Goal: Task Accomplishment & Management: Manage account settings

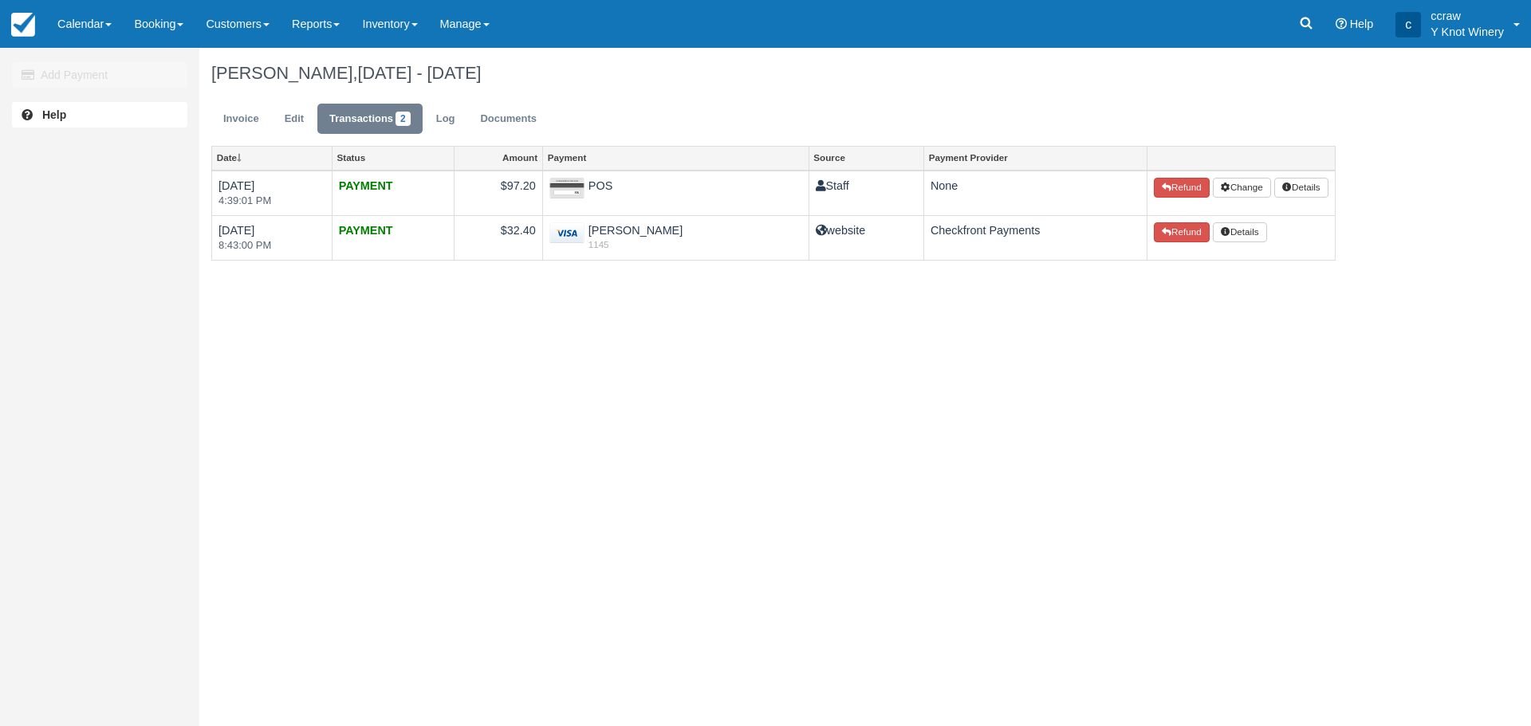
click at [99, 26] on link "Calendar" at bounding box center [84, 24] width 77 height 48
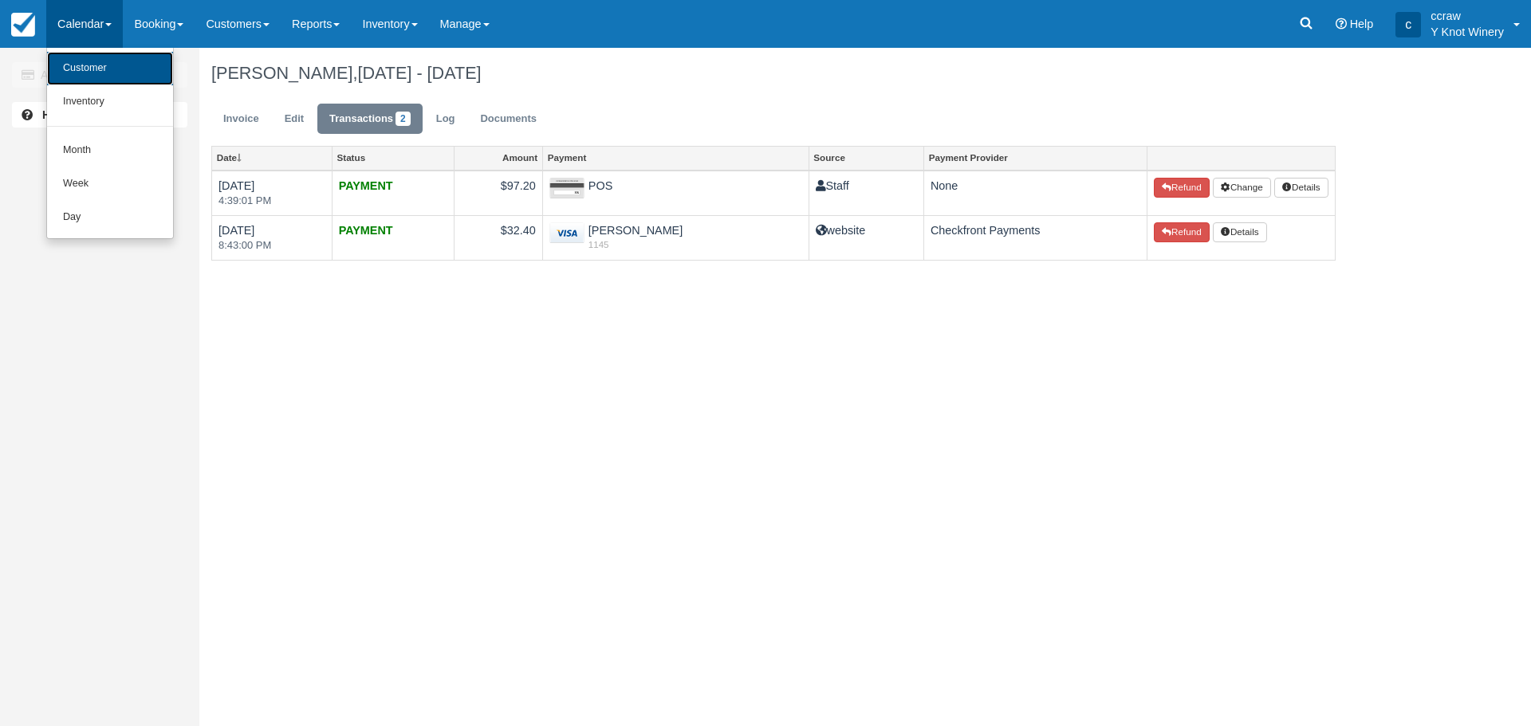
click at [104, 65] on link "Customer" at bounding box center [110, 68] width 126 height 33
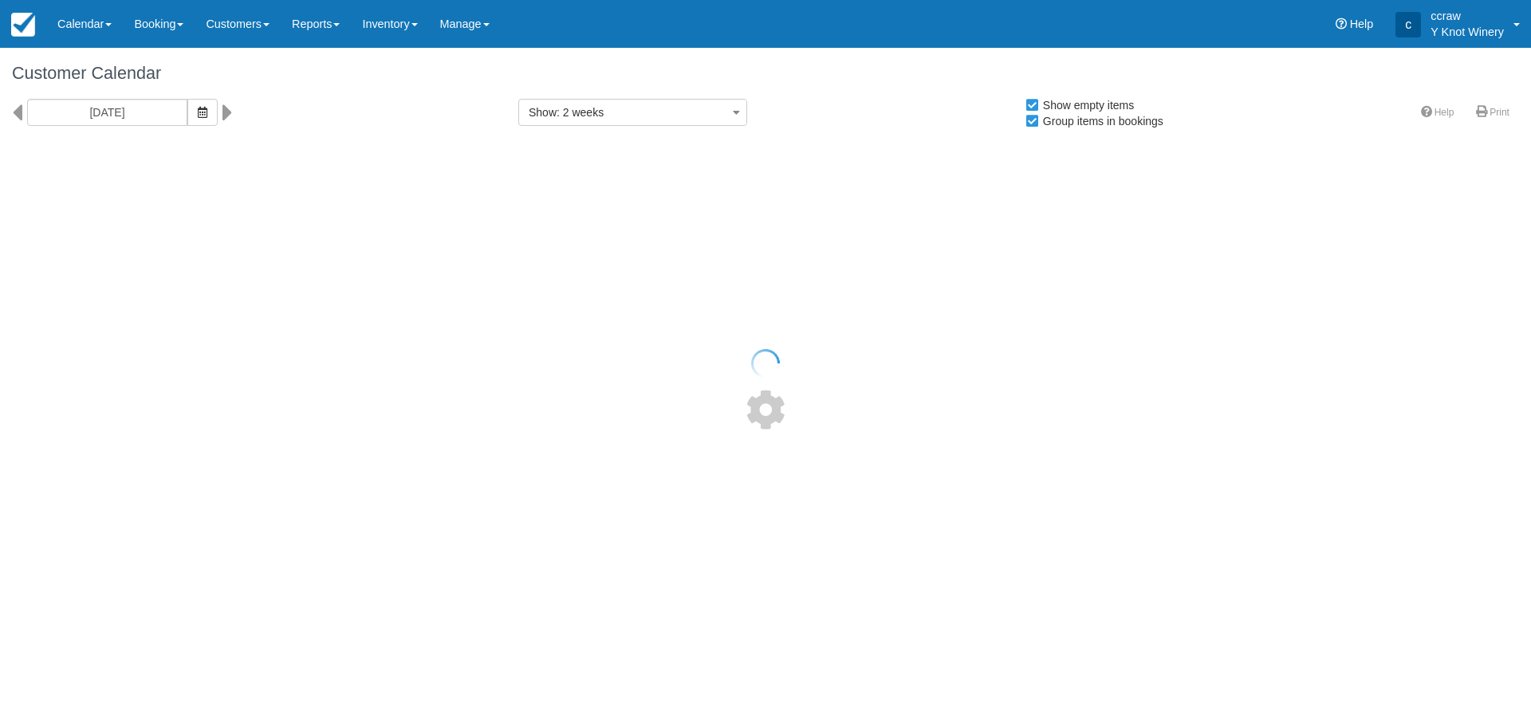
select select
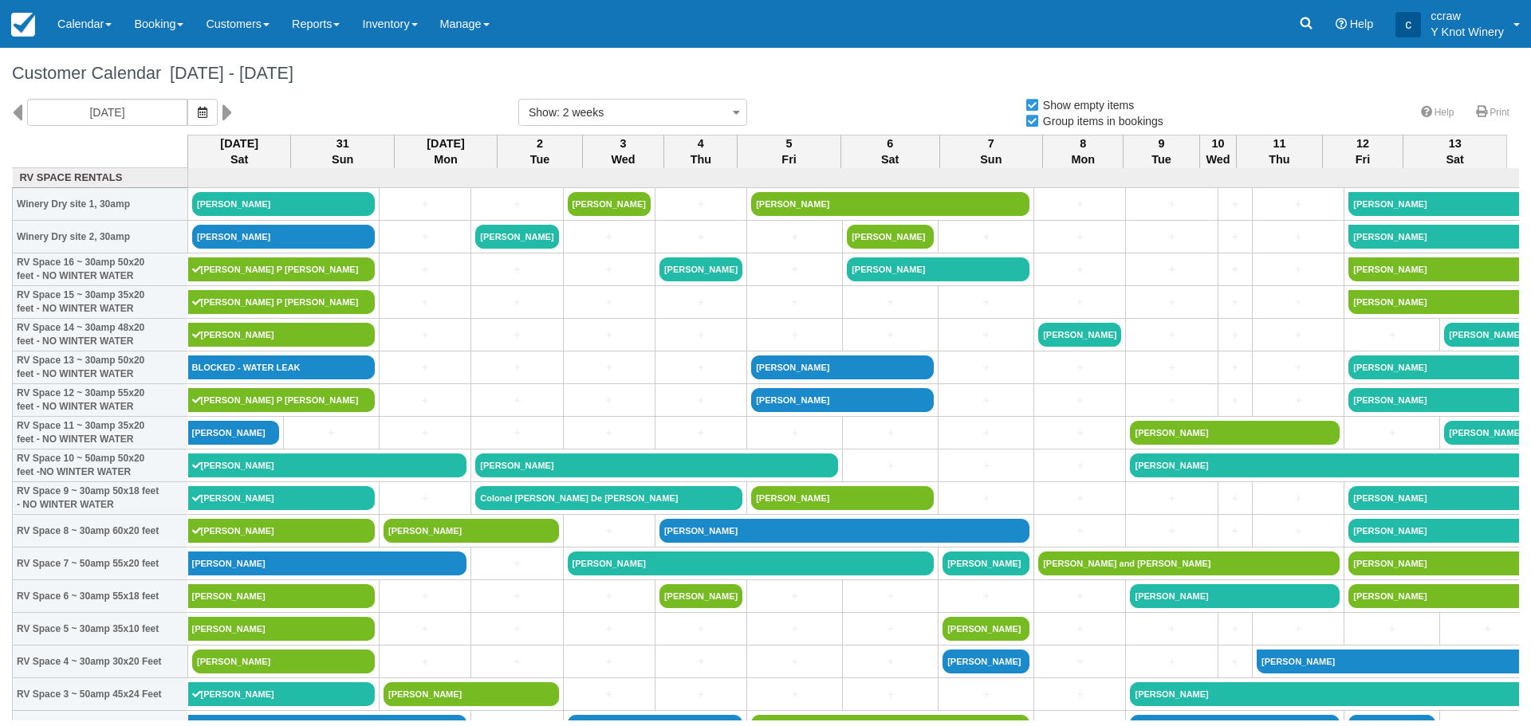
select select
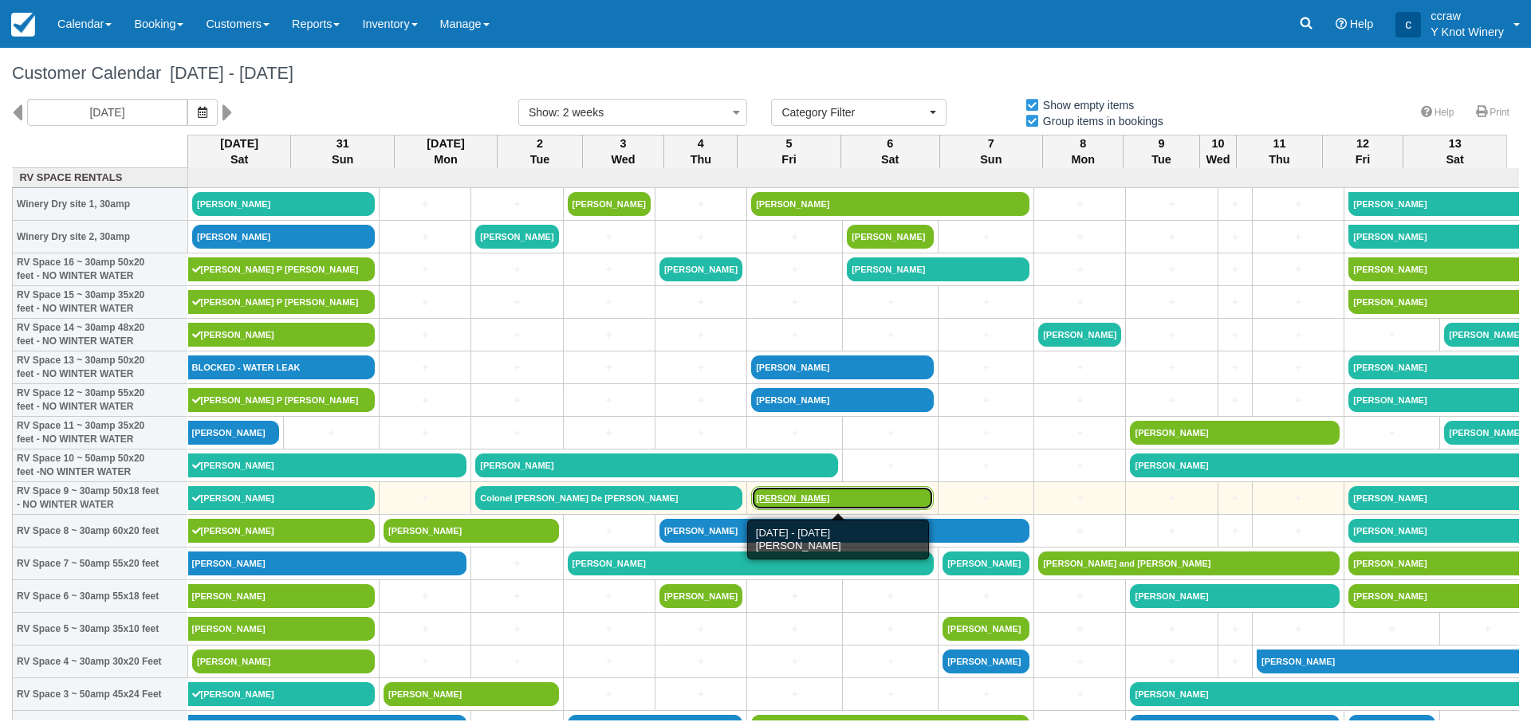
click at [785, 503] on link "[PERSON_NAME]" at bounding box center [842, 498] width 183 height 24
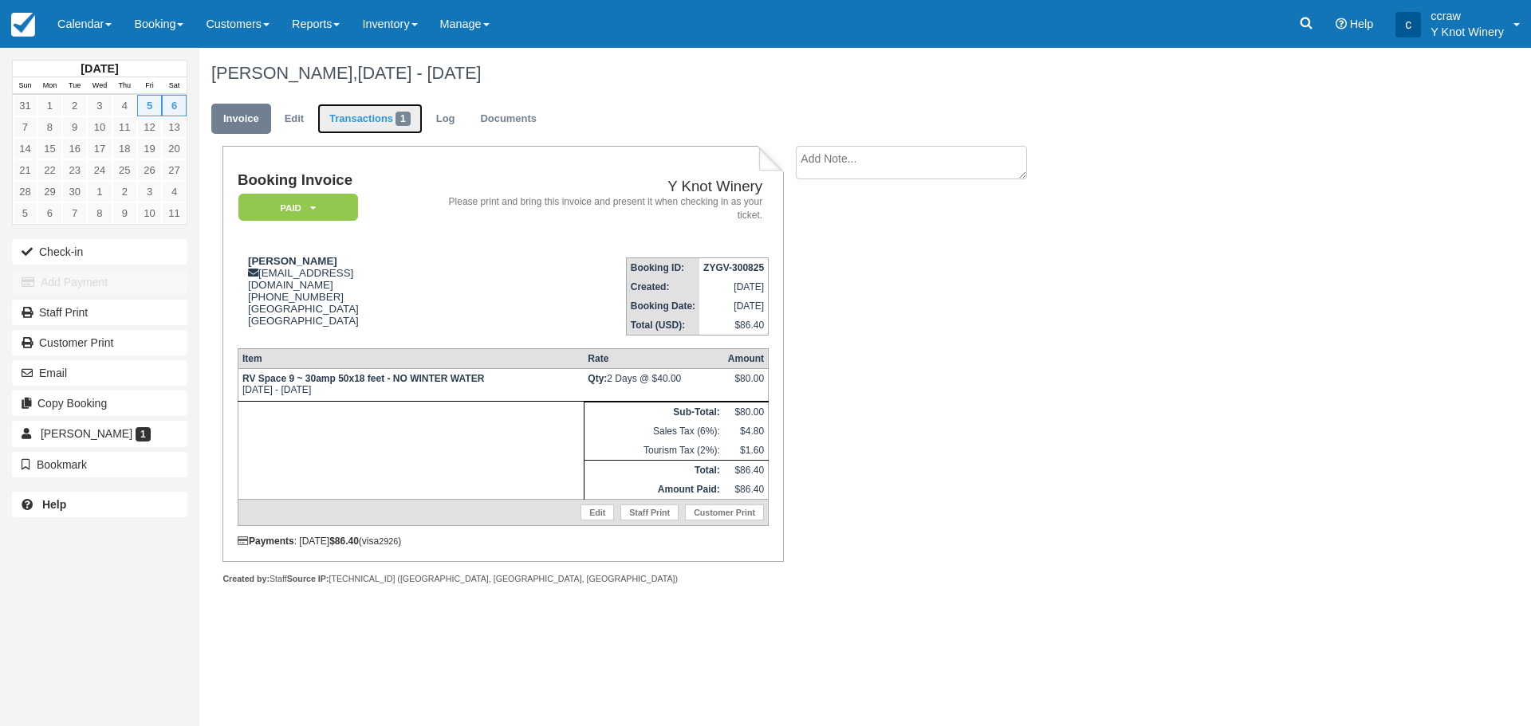
click at [372, 116] on link "Transactions 1" at bounding box center [369, 119] width 105 height 31
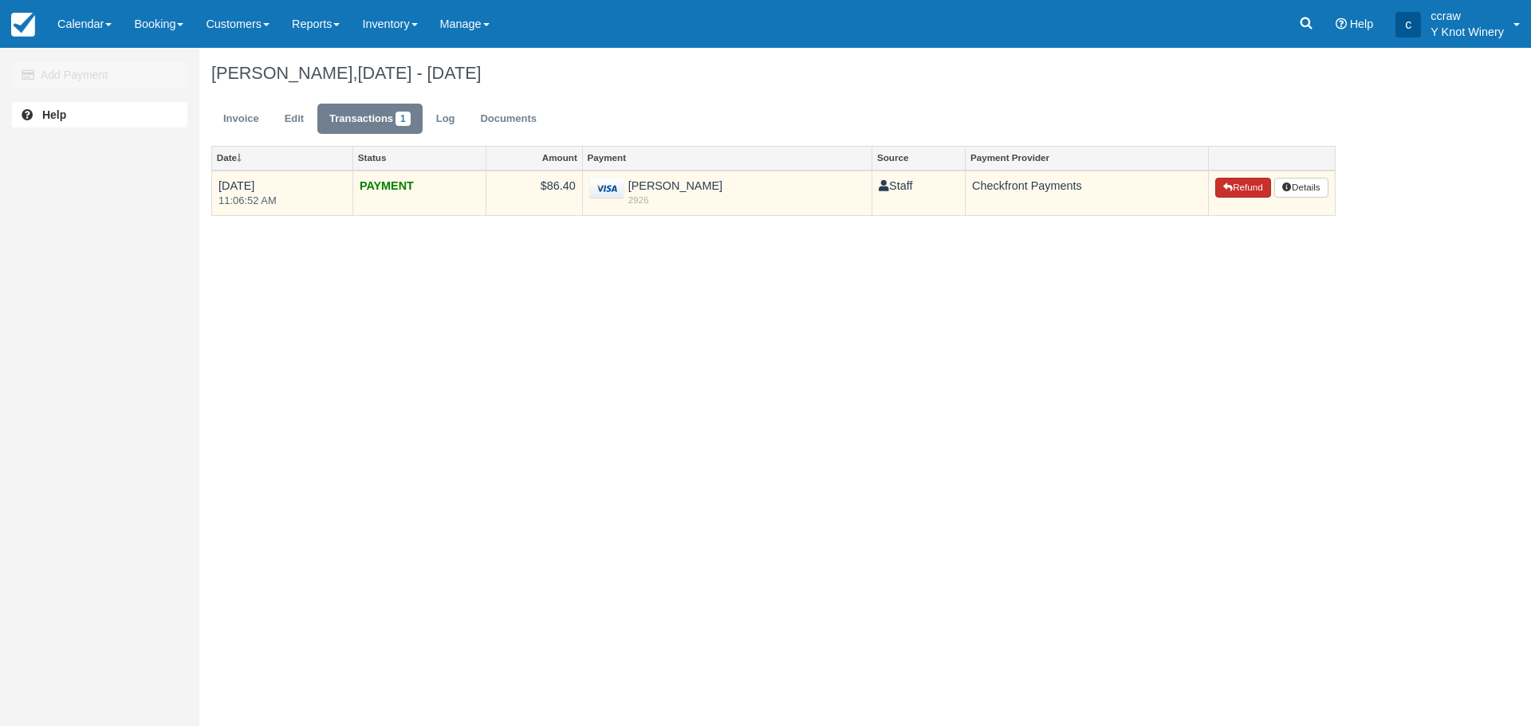
click at [1249, 186] on button "Refund" at bounding box center [1243, 188] width 56 height 21
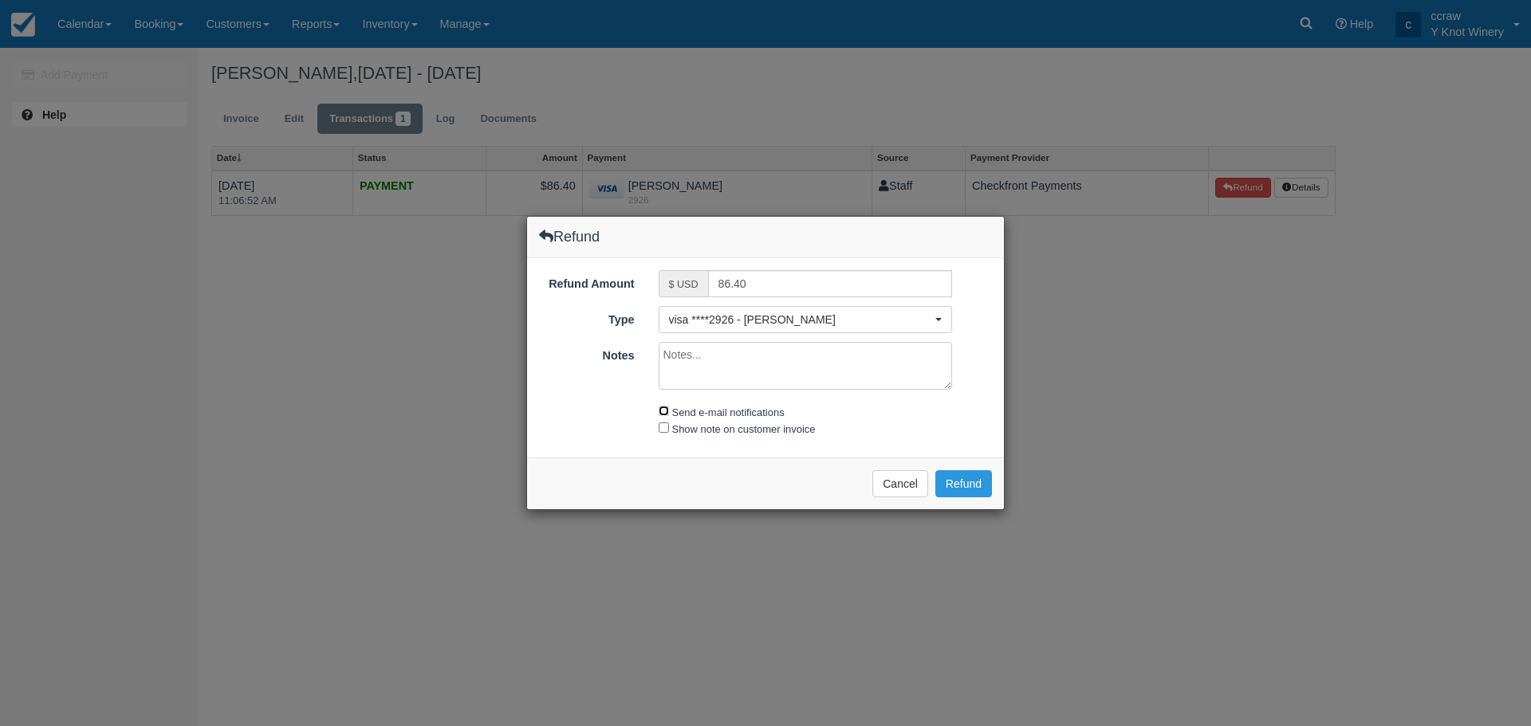
click at [662, 413] on input "Send e-mail notifications" at bounding box center [664, 411] width 10 height 10
checkbox input "true"
click at [663, 430] on input "Show note on customer invoice" at bounding box center [664, 428] width 10 height 10
checkbox input "true"
click at [735, 364] on textarea "Notes" at bounding box center [806, 366] width 294 height 48
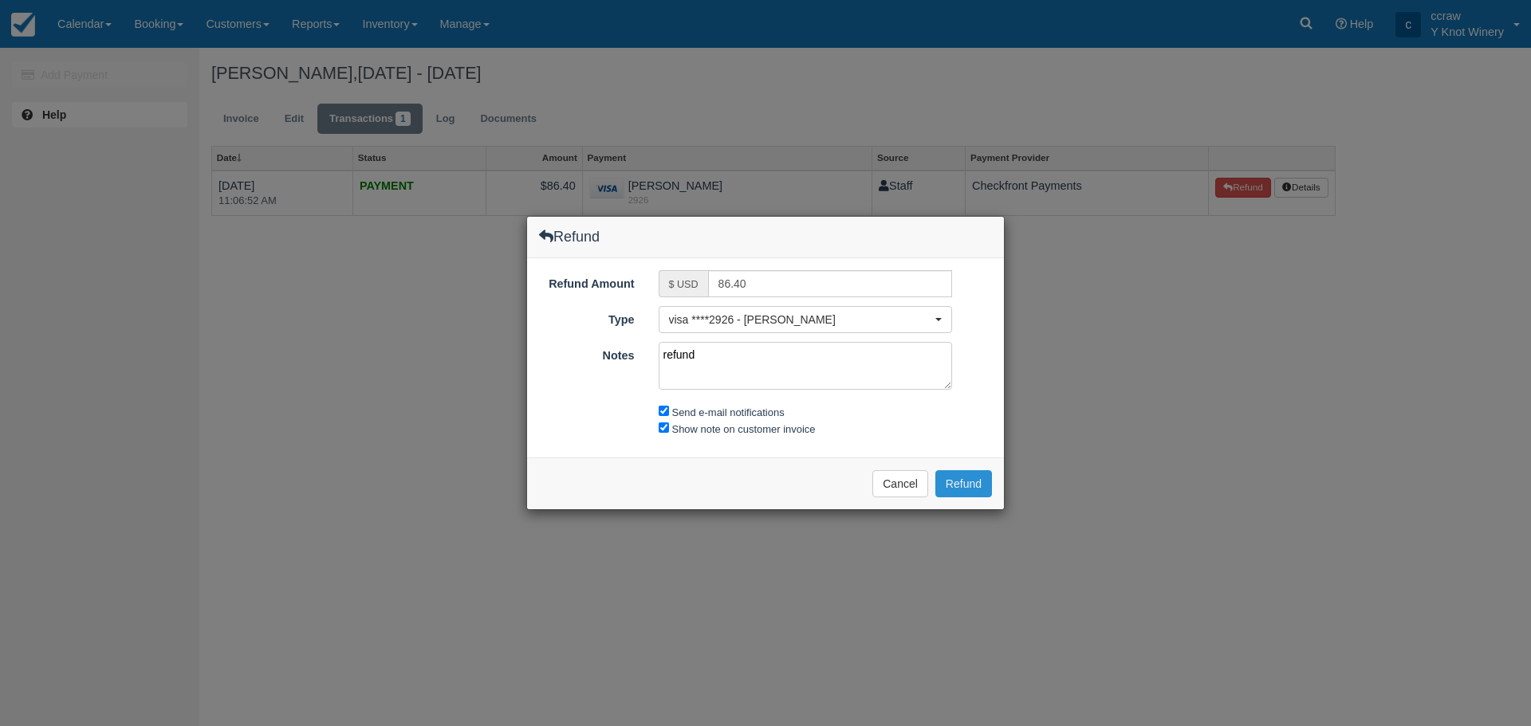
type textarea "refund"
click at [976, 483] on button "Refund" at bounding box center [963, 483] width 57 height 27
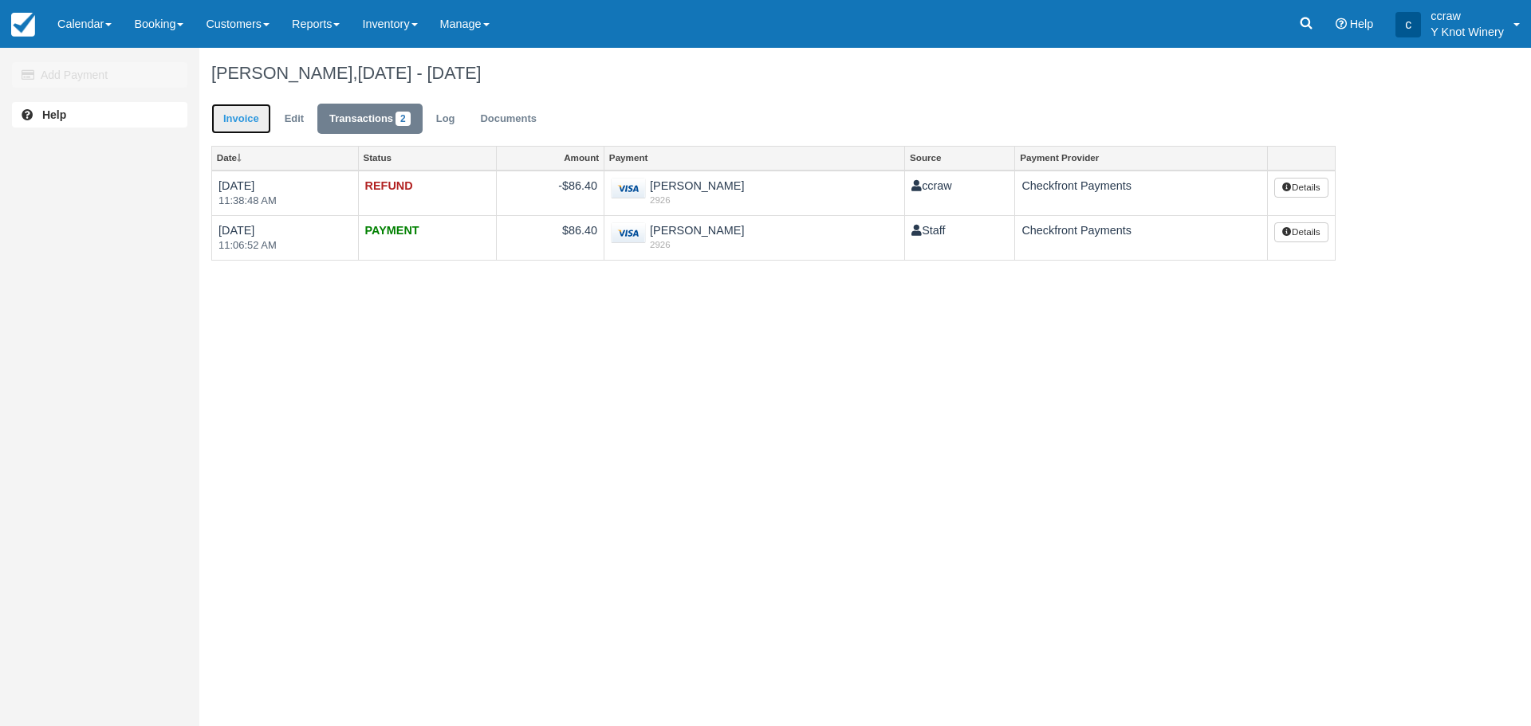
click at [258, 117] on link "Invoice" at bounding box center [241, 119] width 60 height 31
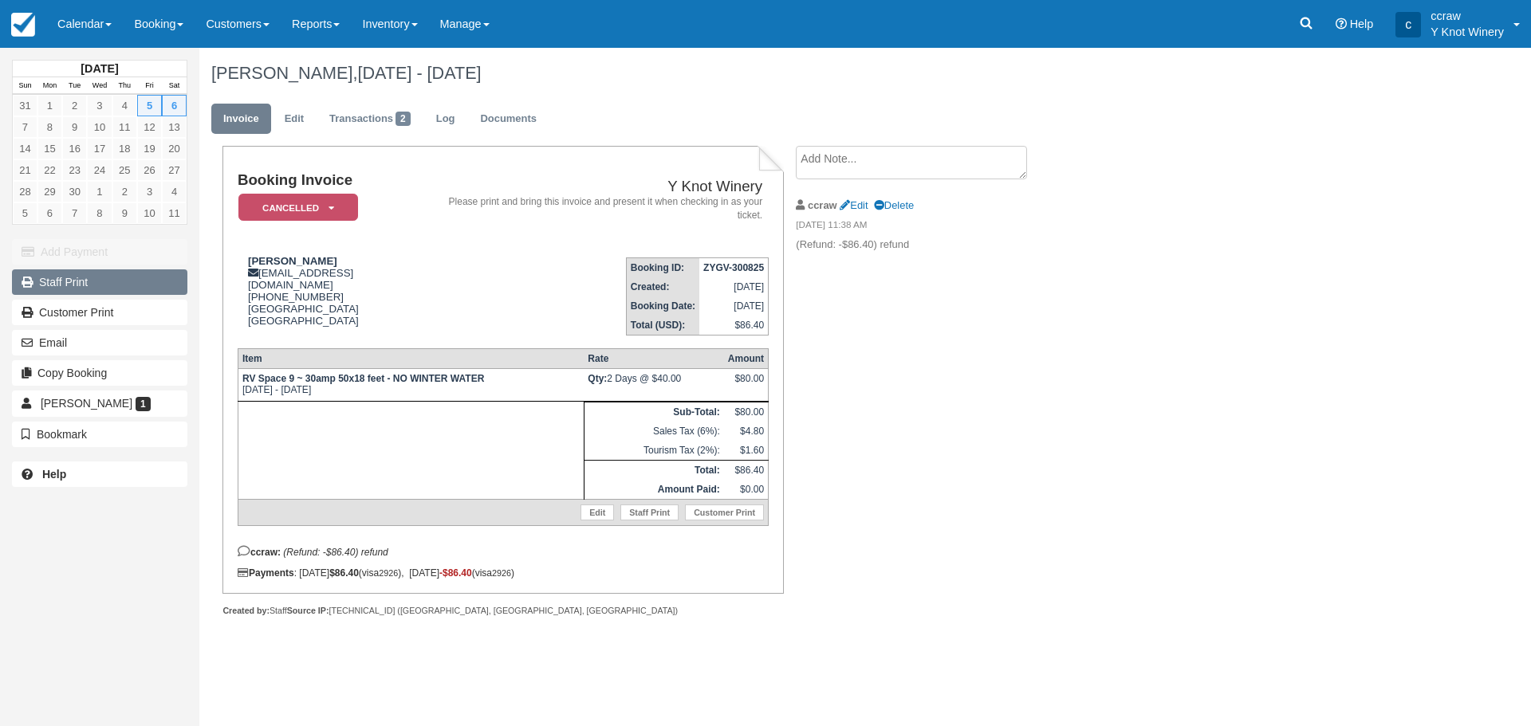
click at [91, 289] on link "Staff Print" at bounding box center [99, 282] width 175 height 26
